Goal: Obtain resource: Obtain resource

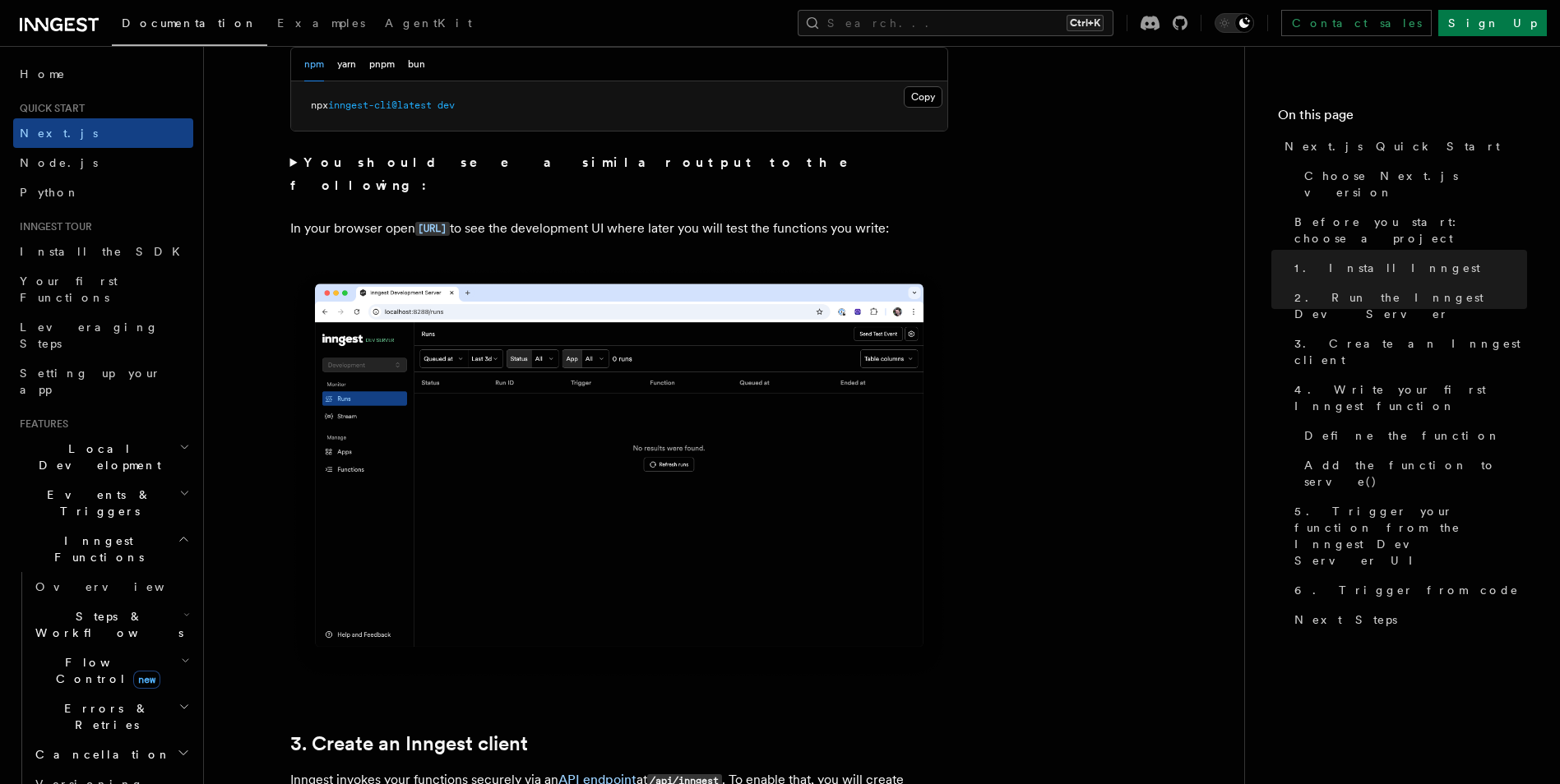
scroll to position [1274, 0]
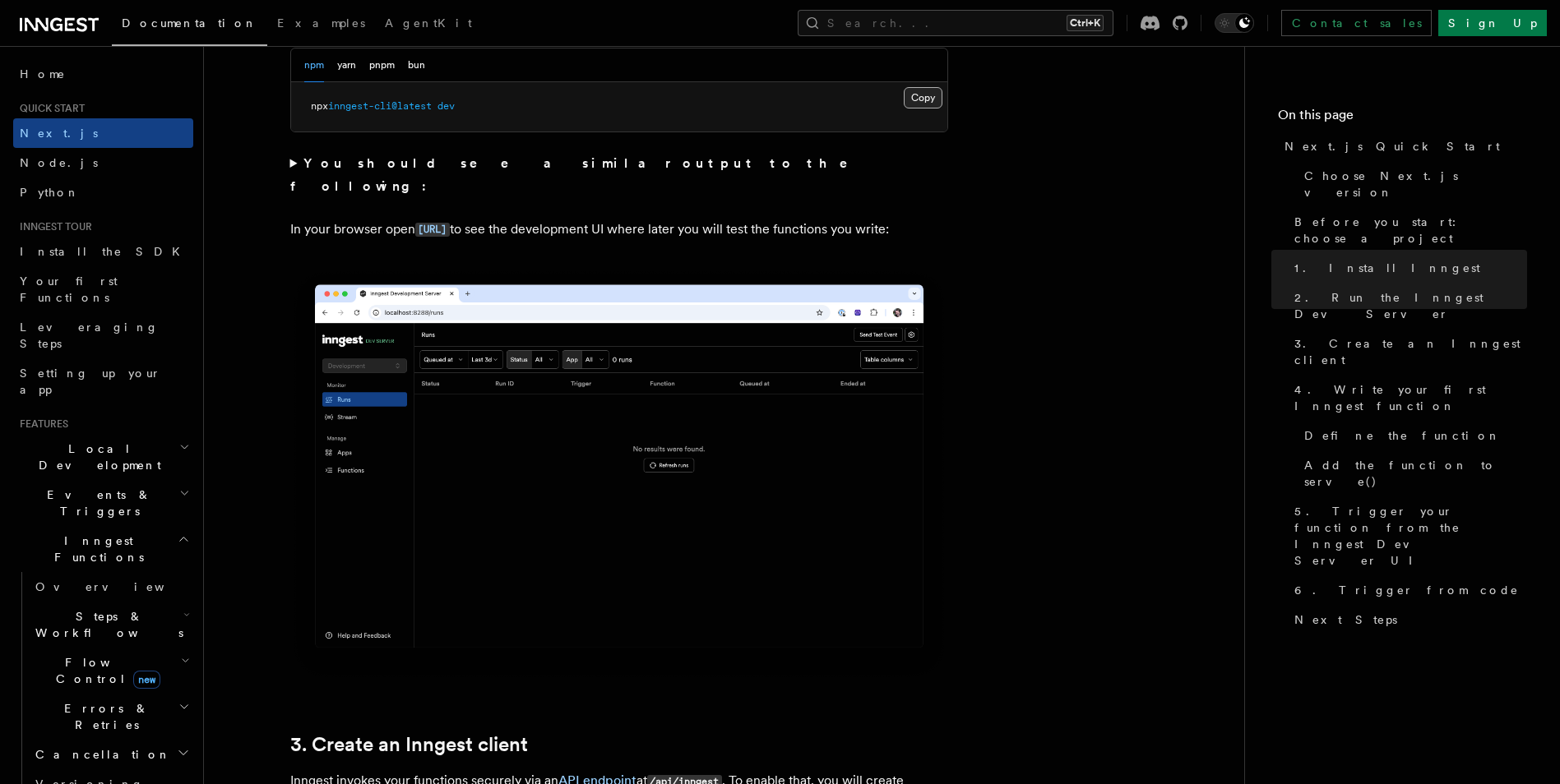
click at [923, 99] on button "Copy Copied" at bounding box center [923, 98] width 39 height 21
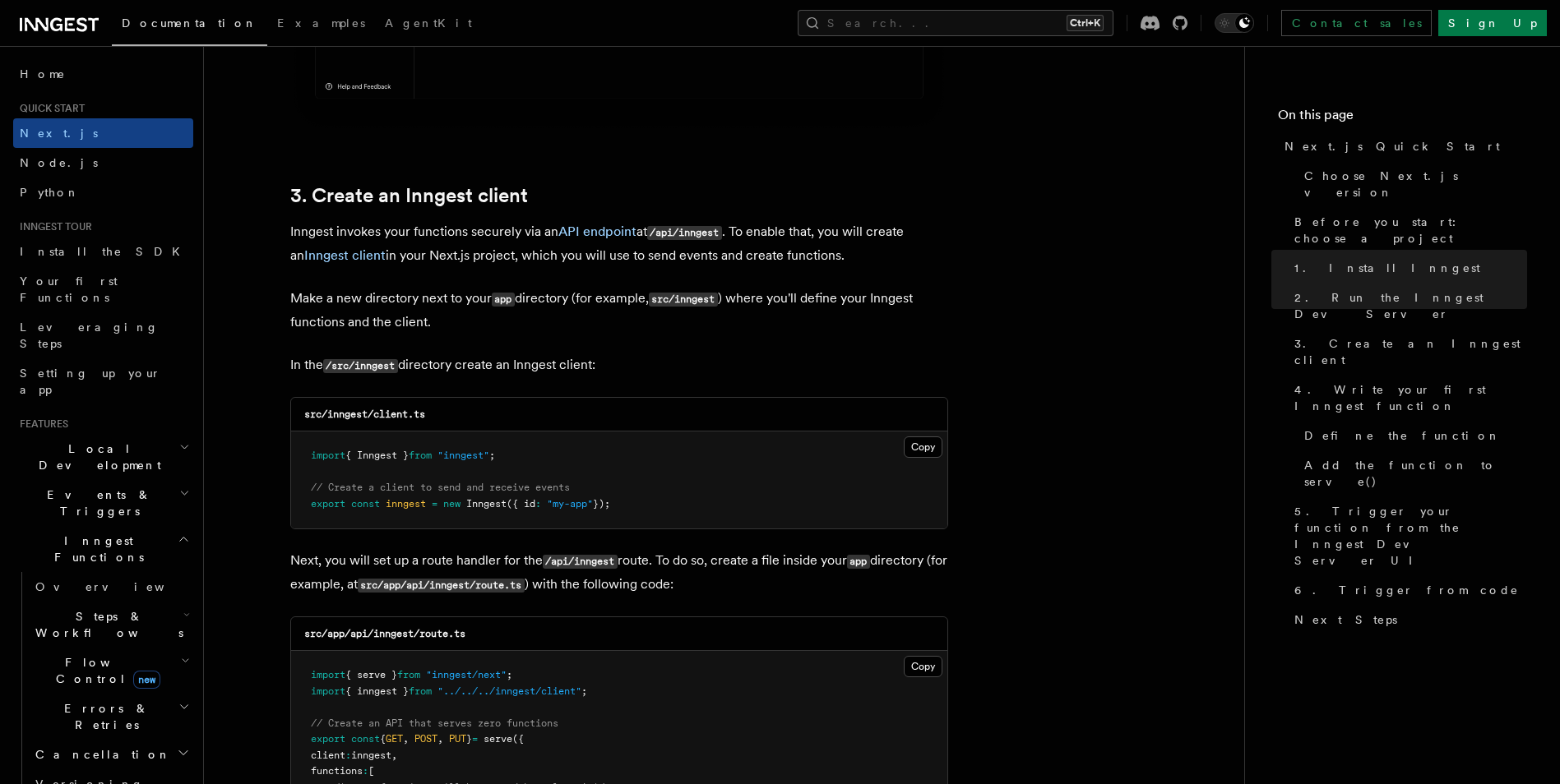
scroll to position [1824, 0]
click at [918, 444] on button "Copy Copied" at bounding box center [923, 446] width 39 height 21
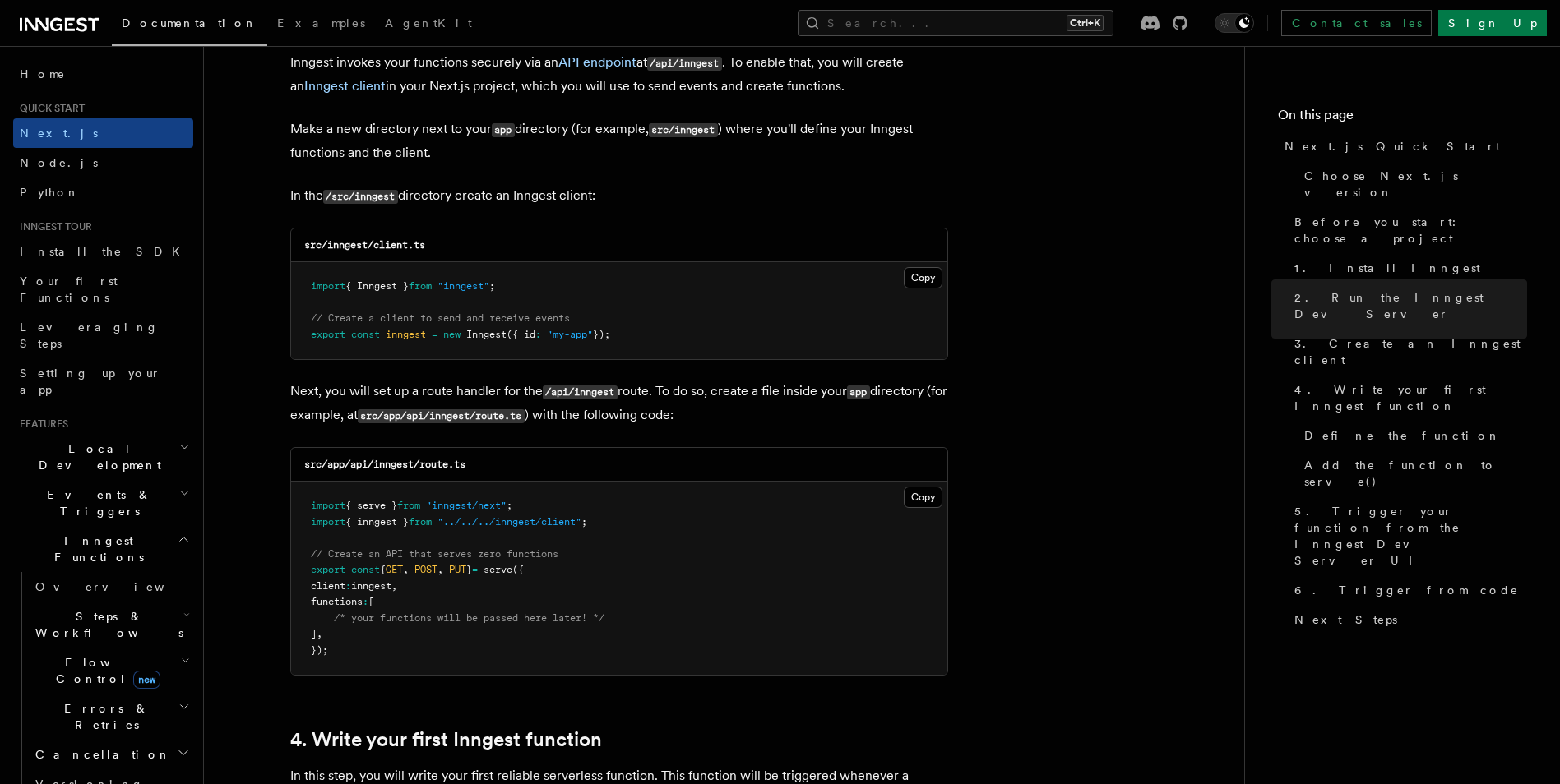
scroll to position [2065, 0]
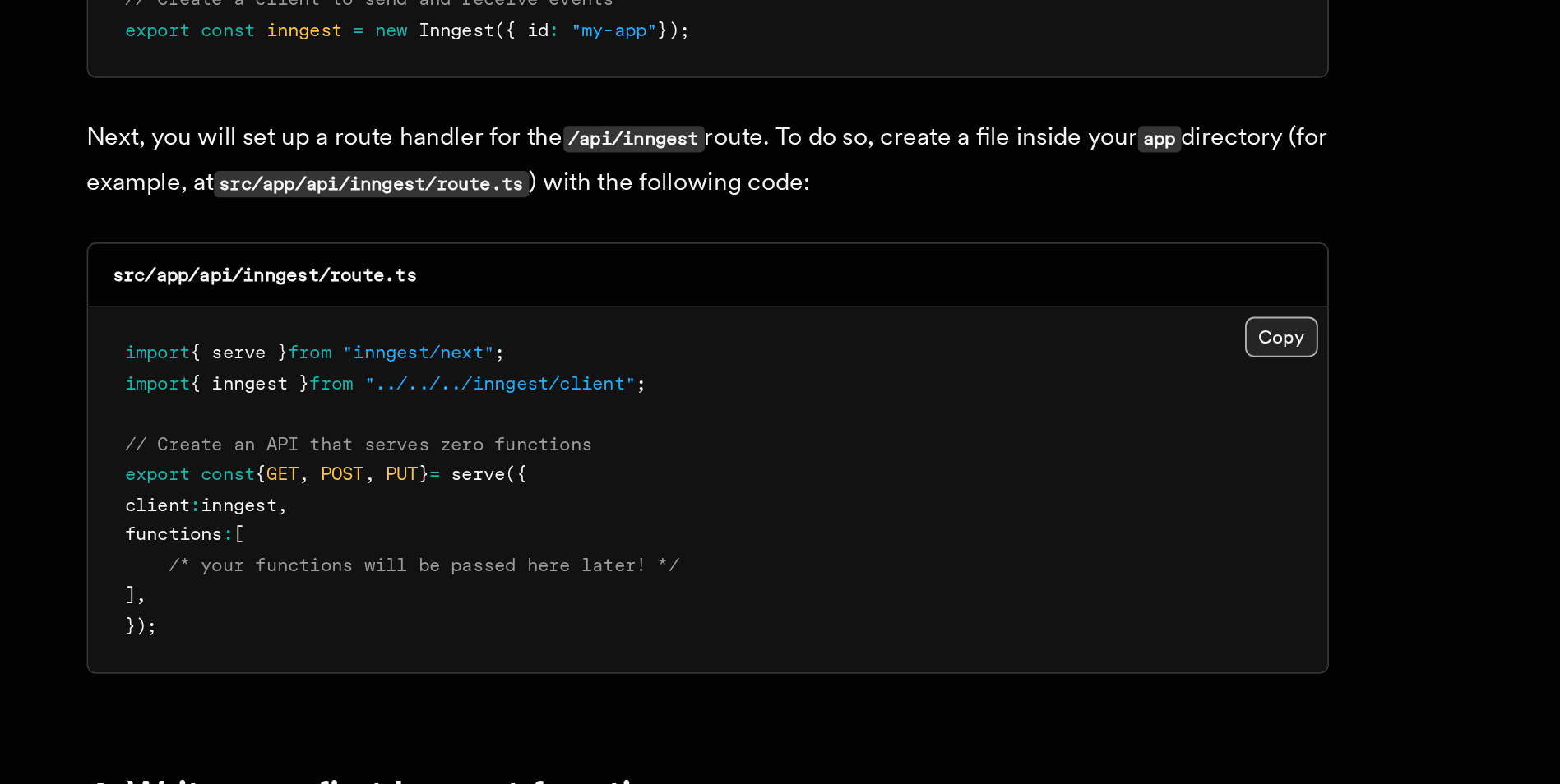
click at [933, 418] on button "Copy Copied" at bounding box center [923, 425] width 39 height 21
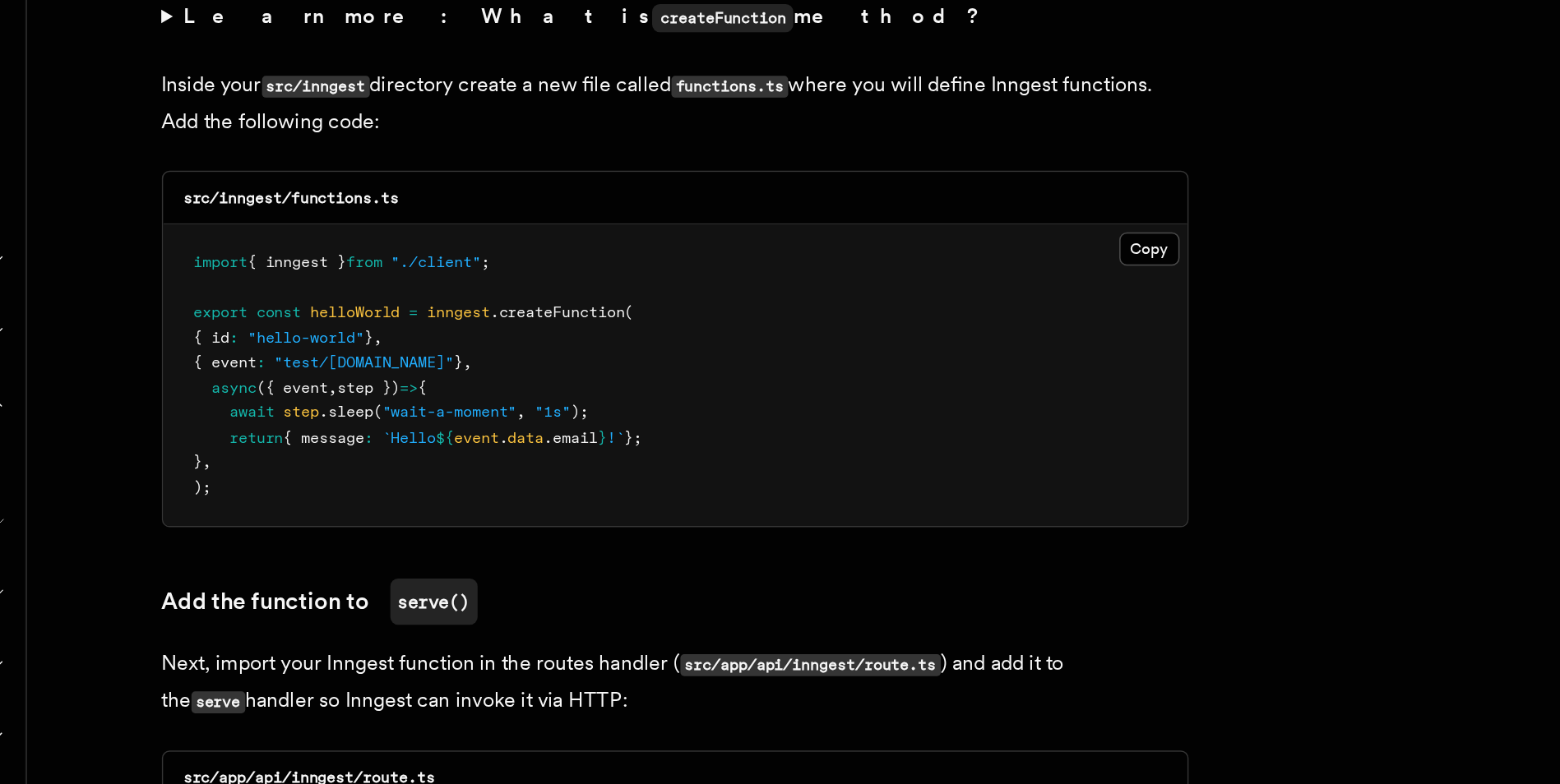
scroll to position [2660, 0]
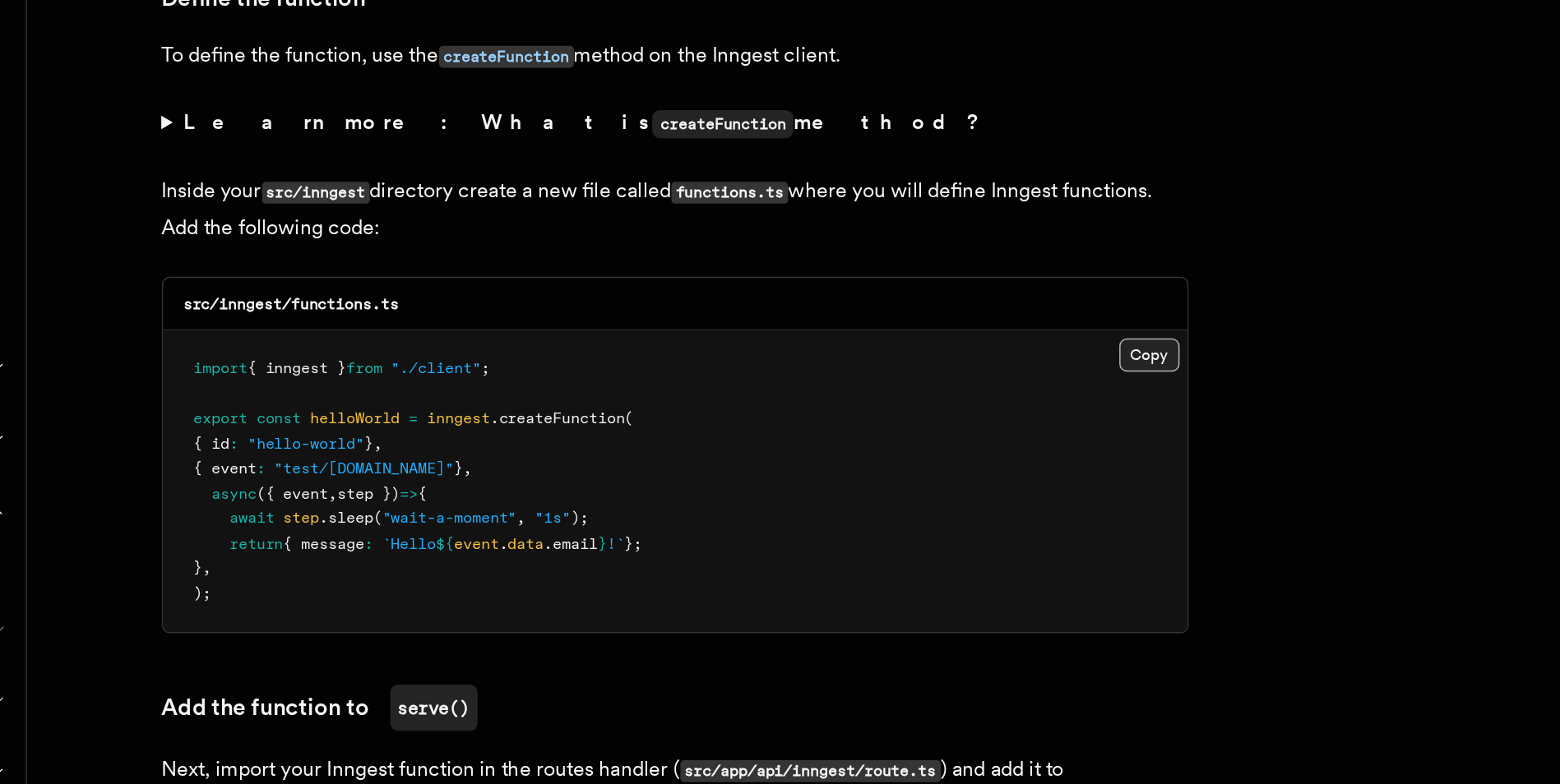
click at [934, 429] on button "Copy Copied" at bounding box center [923, 439] width 39 height 21
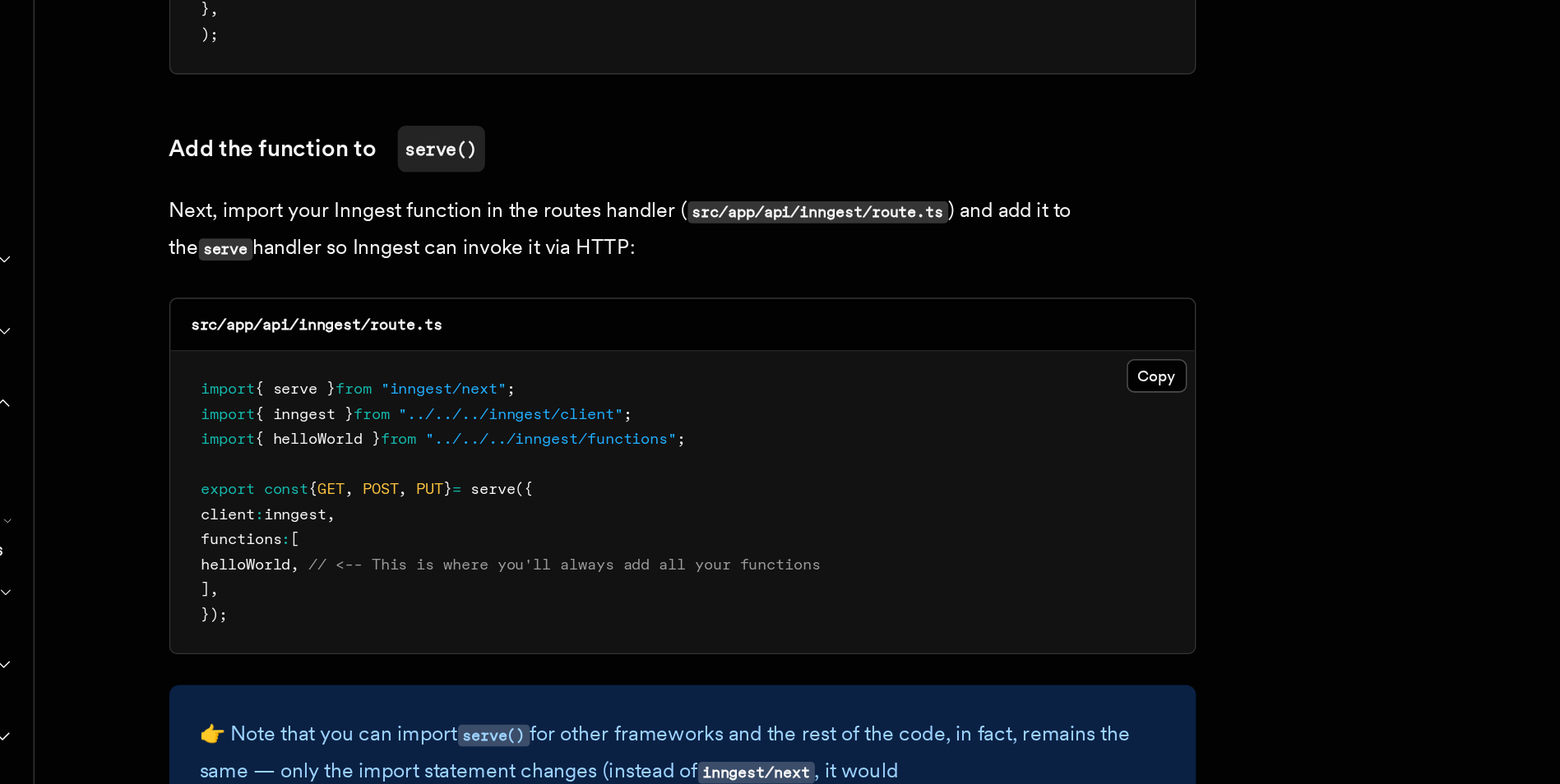
scroll to position [2952, 0]
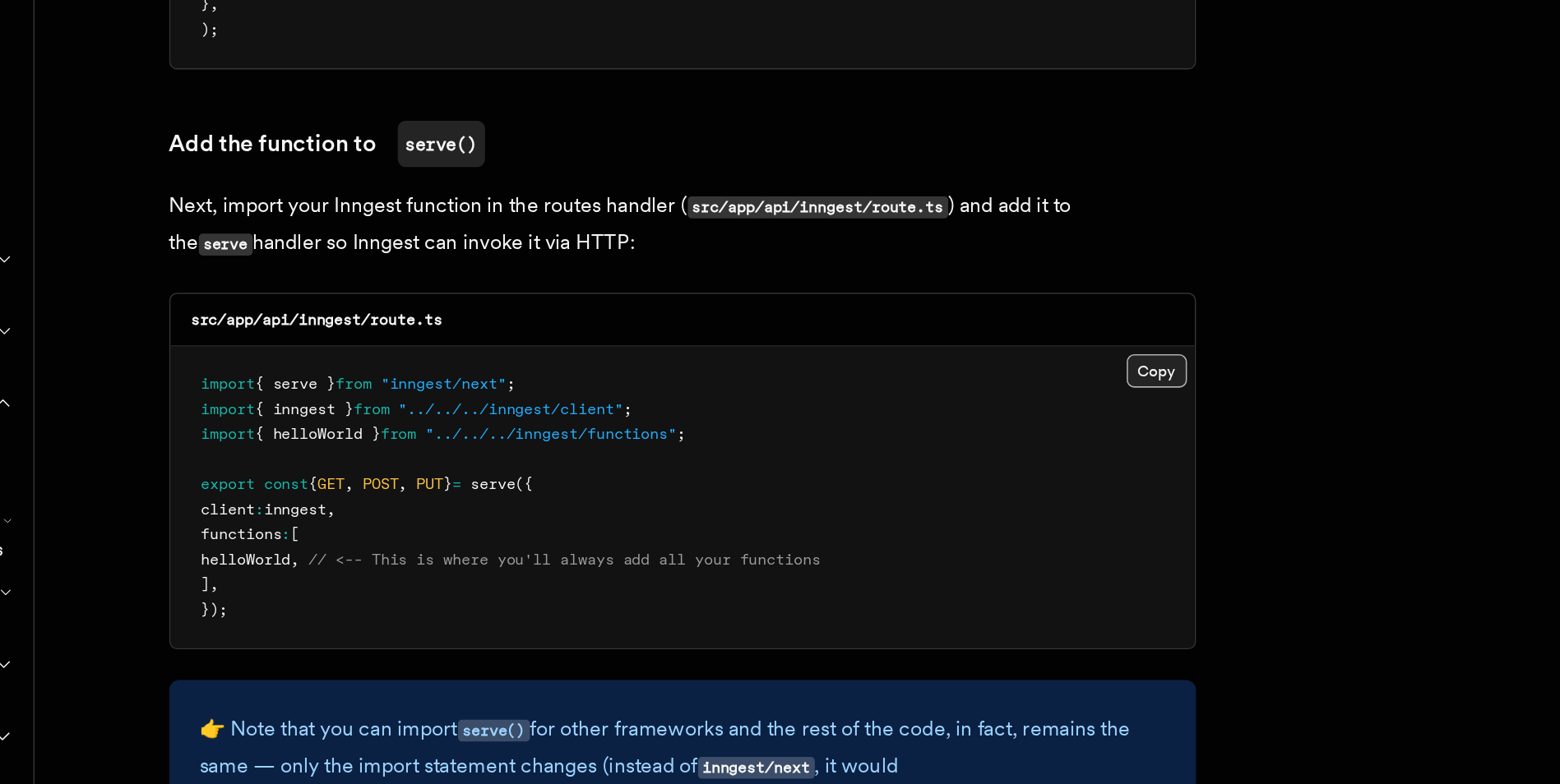
click at [922, 508] on button "Copy Copied" at bounding box center [923, 519] width 39 height 21
click at [923, 508] on button "Copy Copied" at bounding box center [923, 519] width 39 height 21
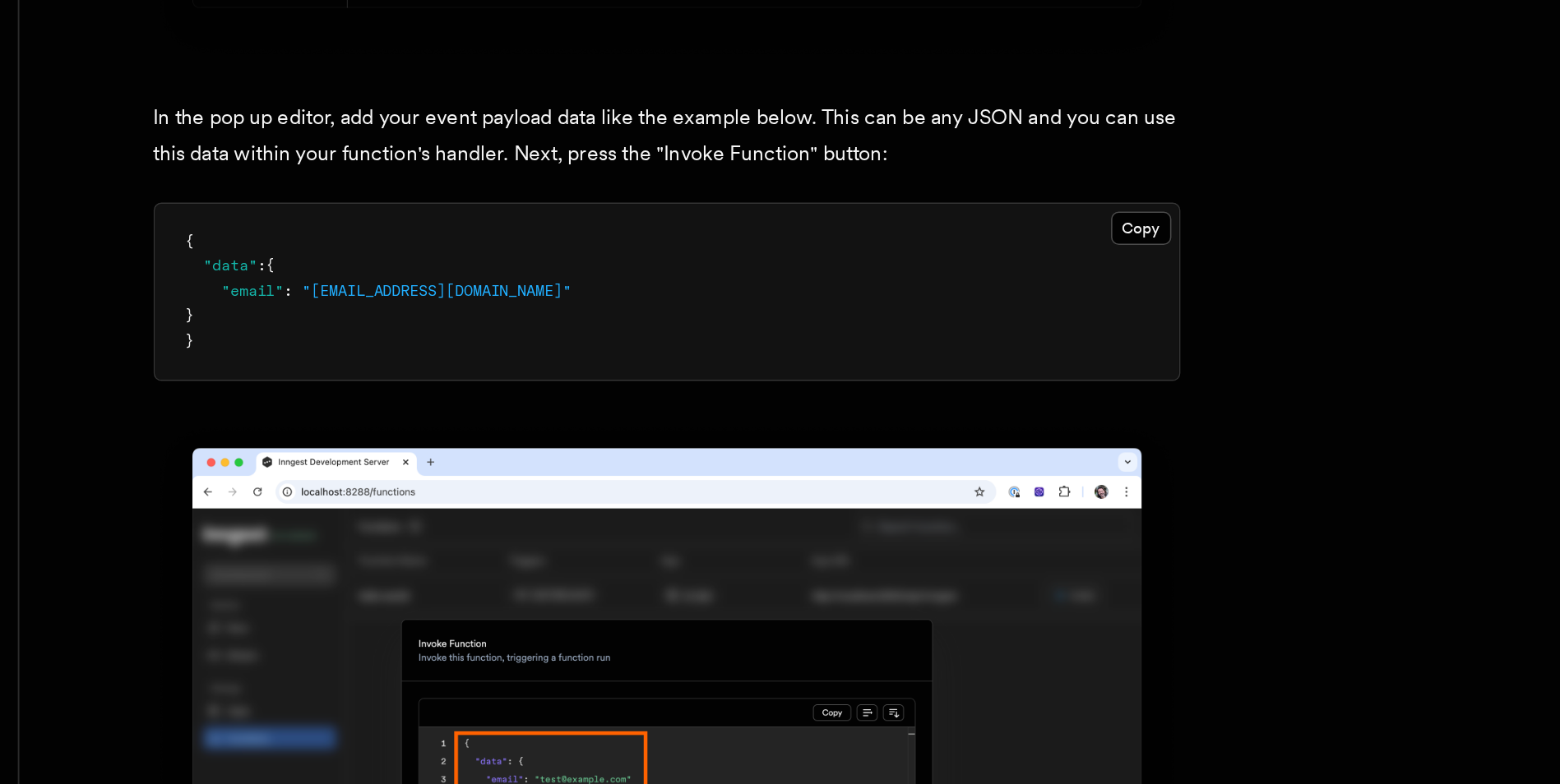
scroll to position [4658, 0]
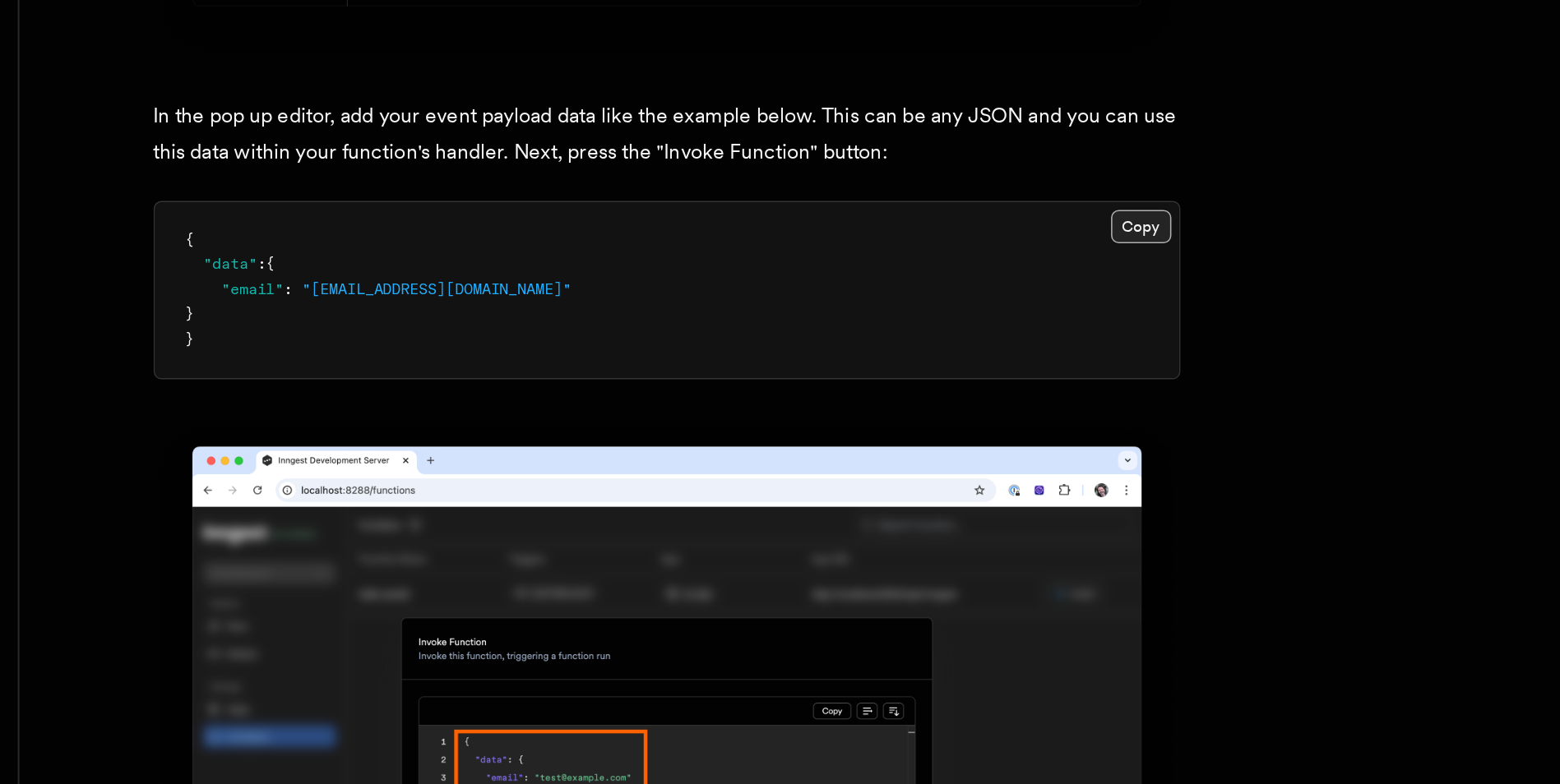
click at [924, 416] on button "Copy Copied" at bounding box center [923, 427] width 39 height 21
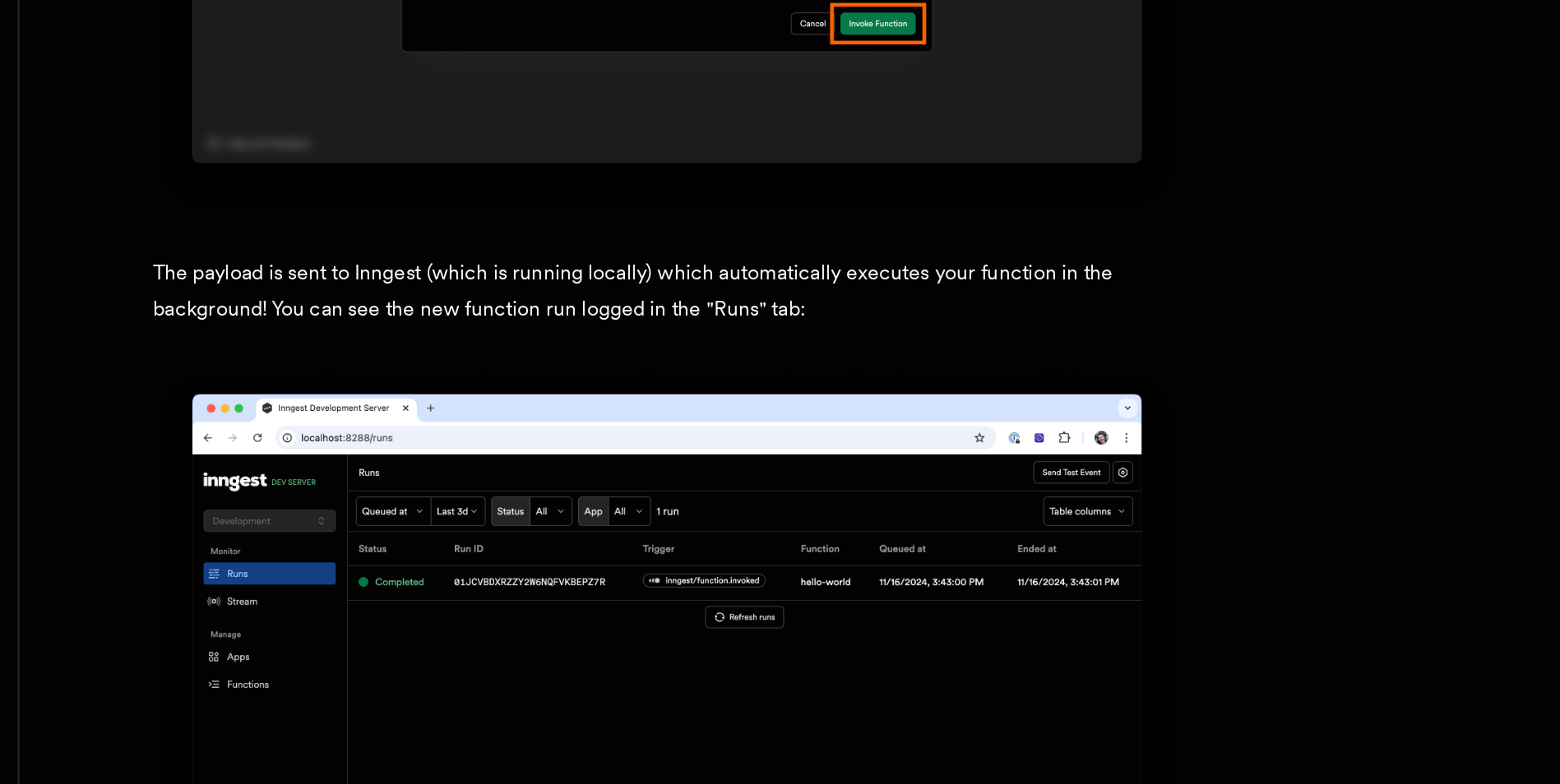
scroll to position [5204, 0]
click at [658, 451] on p "The payload is sent to Inngest (which is running locally) which automatically e…" at bounding box center [619, 467] width 658 height 46
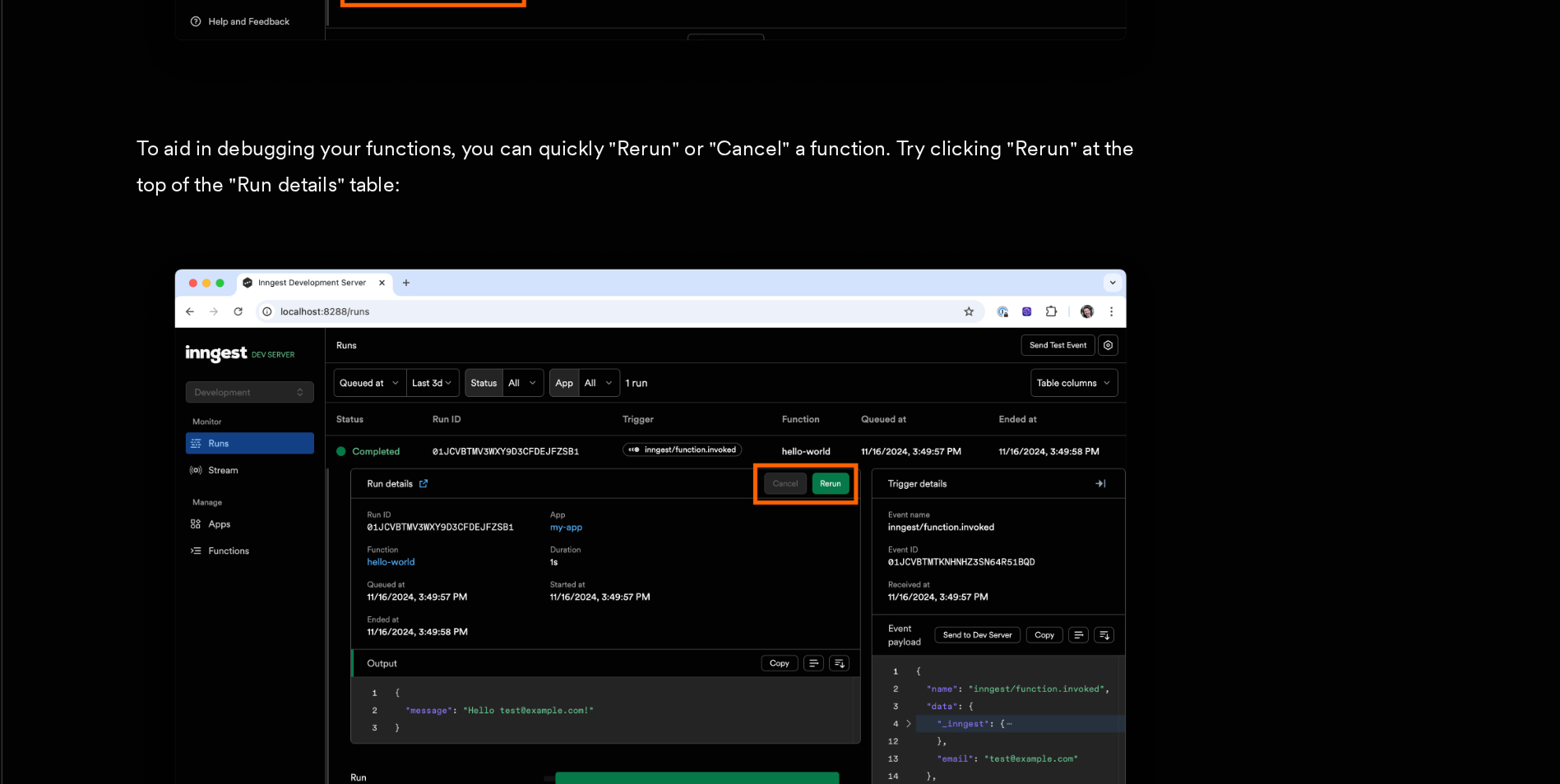
scroll to position [6904, 0]
